Goal: Task Accomplishment & Management: Manage account settings

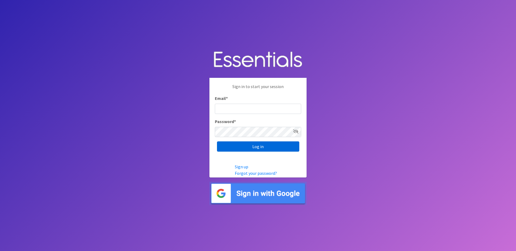
type input "[EMAIL_ADDRESS][DOMAIN_NAME]"
click at [277, 146] on input "Log in" at bounding box center [258, 147] width 82 height 10
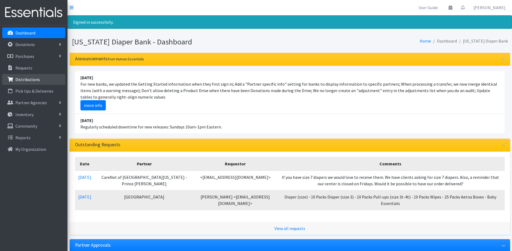
click at [38, 82] on link "Distributions" at bounding box center [33, 79] width 63 height 11
